Goal: Navigation & Orientation: Find specific page/section

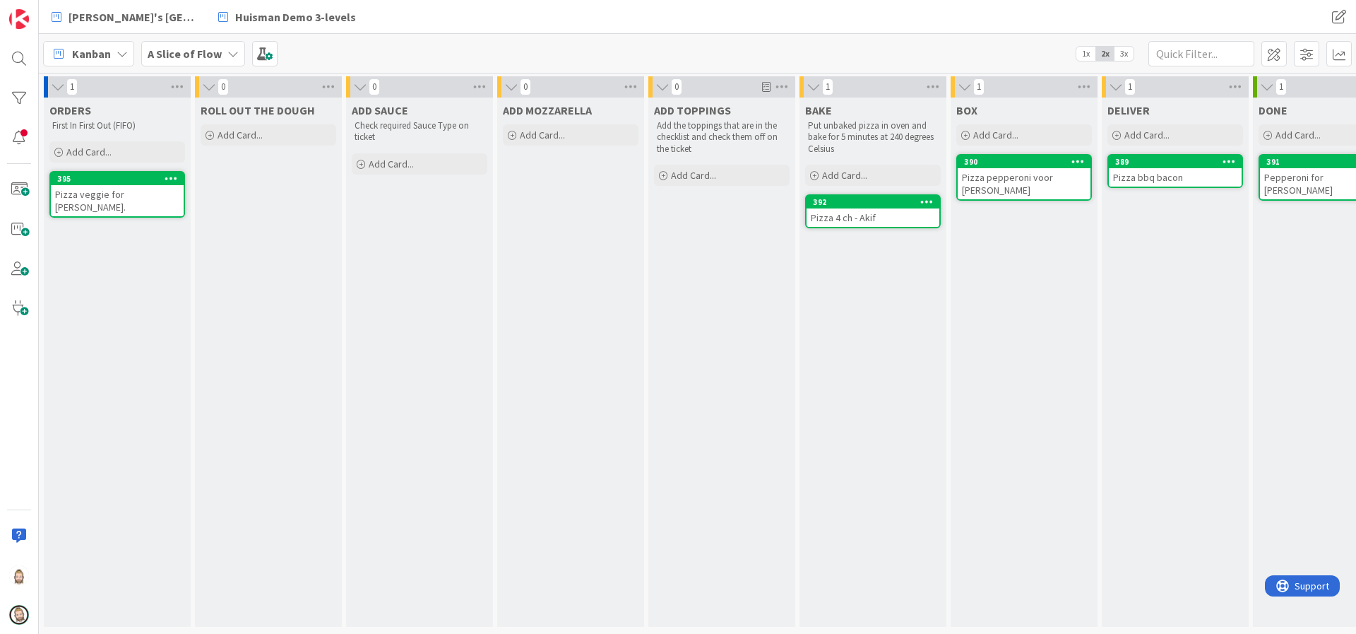
click at [175, 49] on b "A Slice of Flow" at bounding box center [185, 54] width 74 height 14
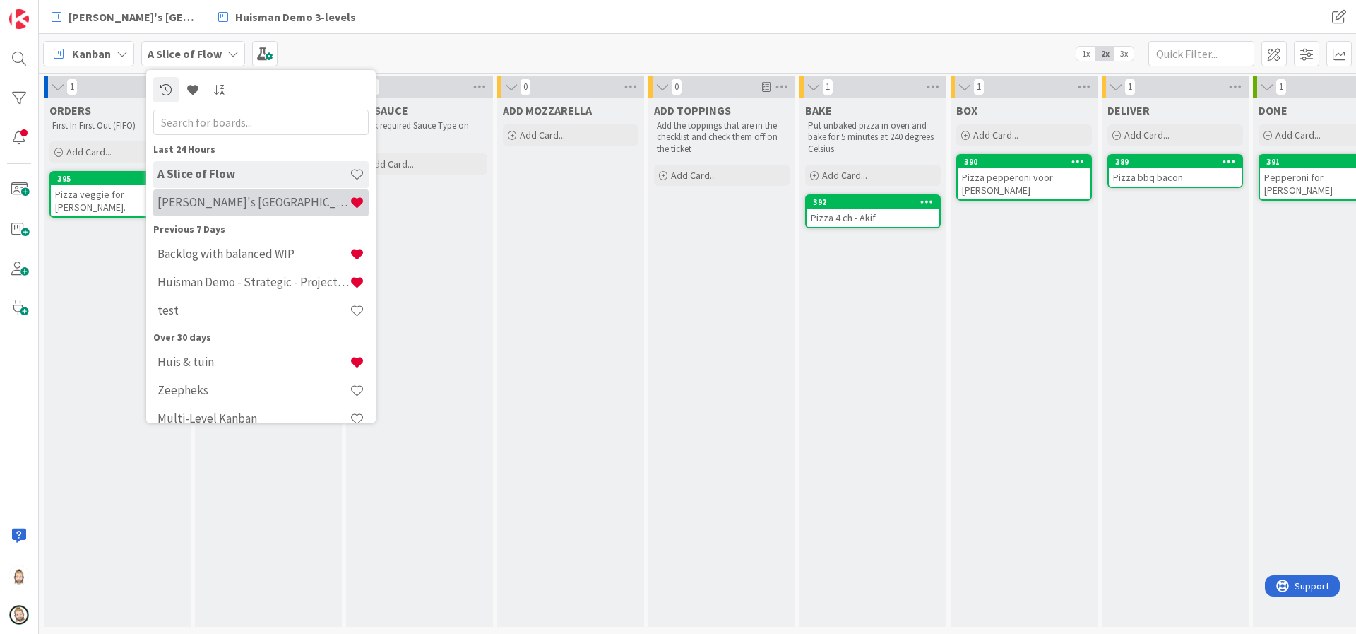
click at [222, 195] on h4 "[PERSON_NAME]'s [GEOGRAPHIC_DATA]" at bounding box center [254, 202] width 192 height 14
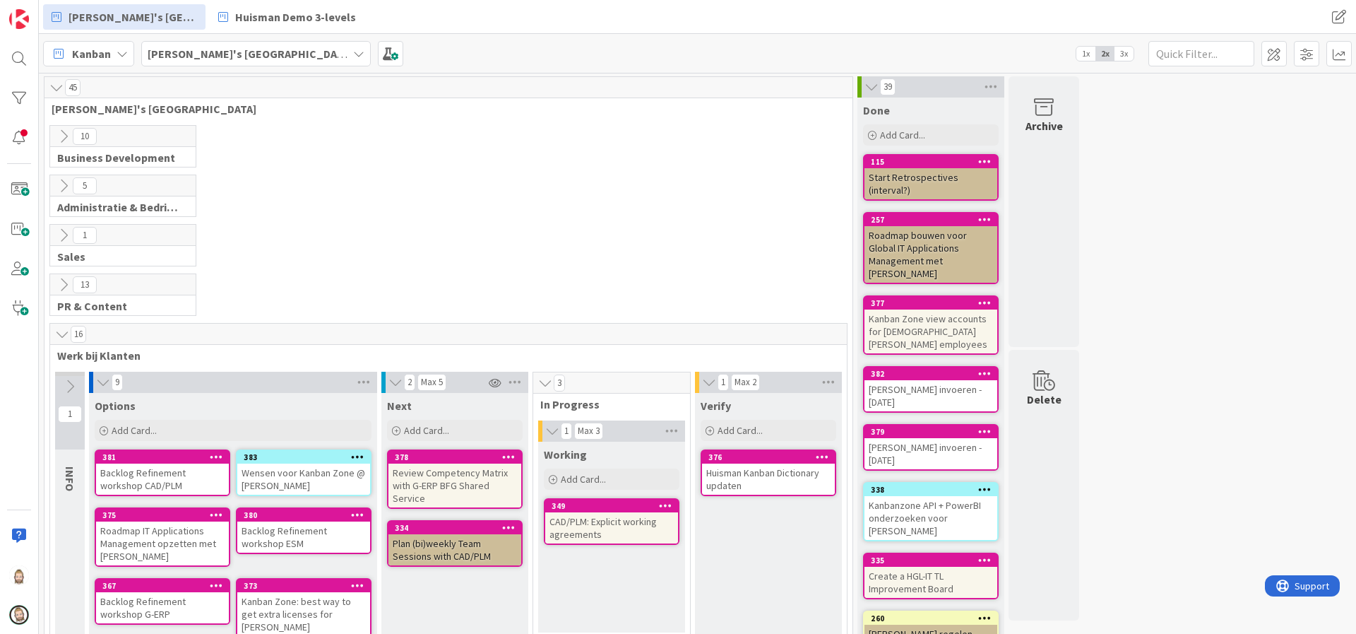
click at [1125, 52] on span "3x" at bounding box center [1124, 54] width 19 height 14
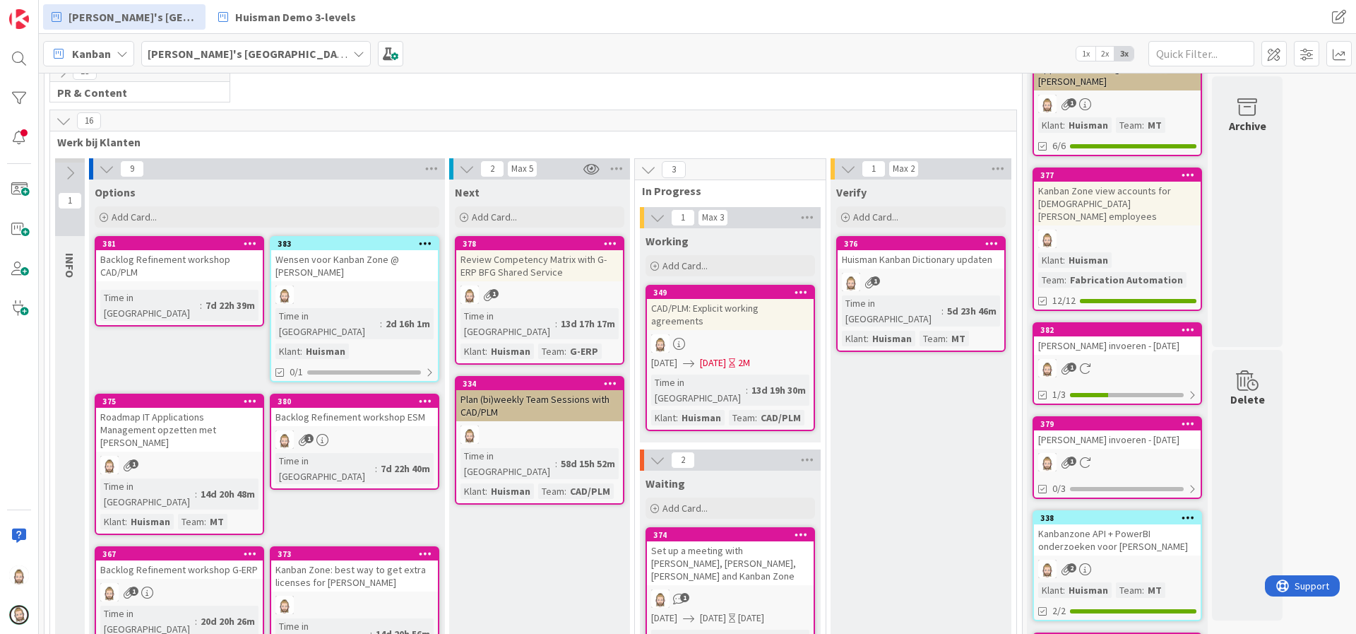
scroll to position [212, 0]
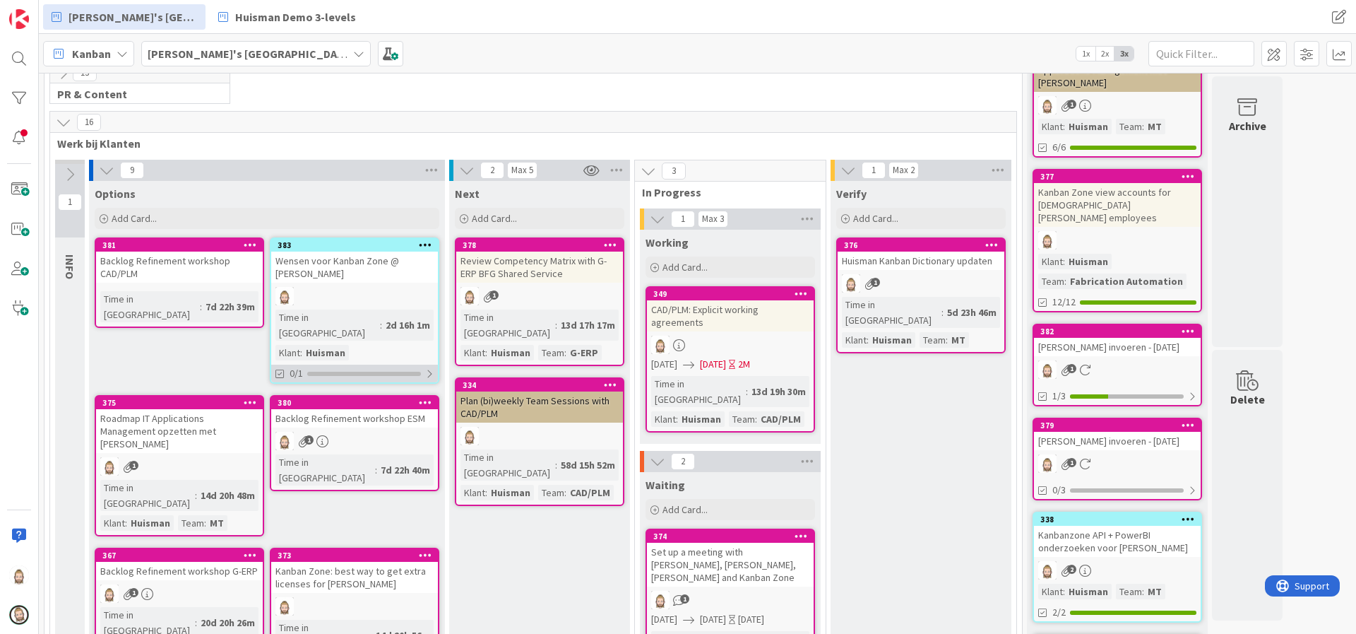
click at [383, 372] on div at bounding box center [364, 374] width 114 height 4
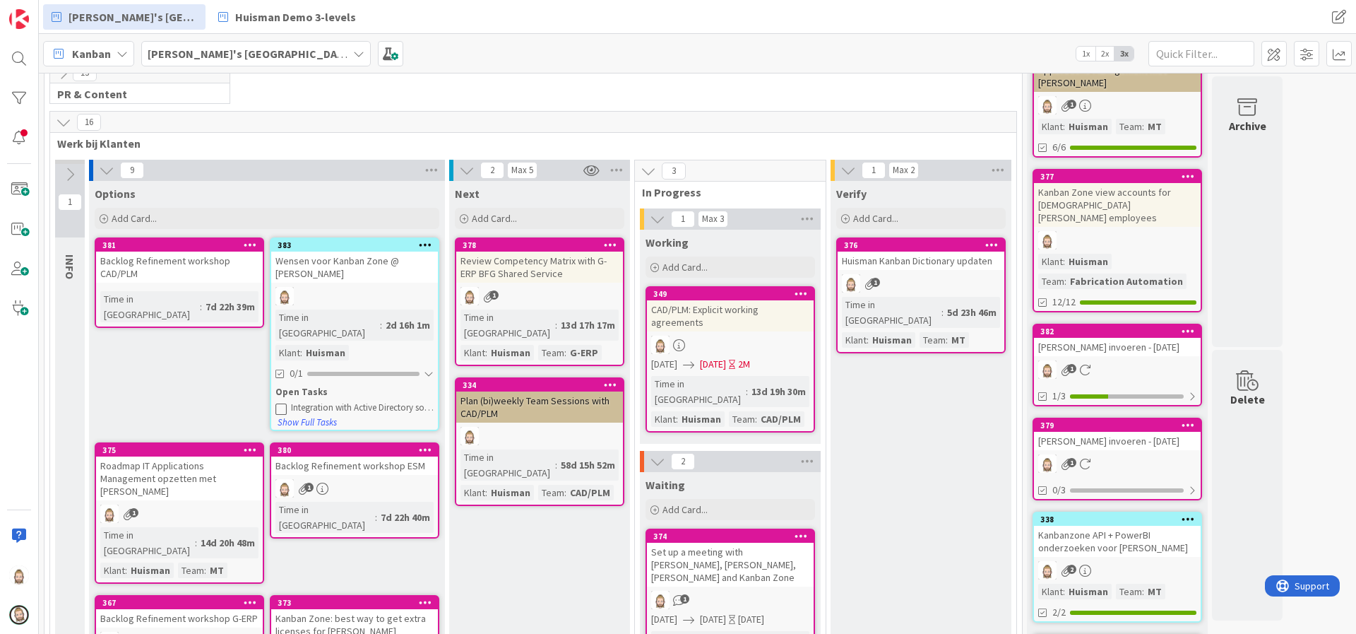
click at [374, 272] on div "Wensen voor Kanban Zone @ [PERSON_NAME]" at bounding box center [354, 267] width 167 height 31
